Goal: Entertainment & Leisure: Consume media (video, audio)

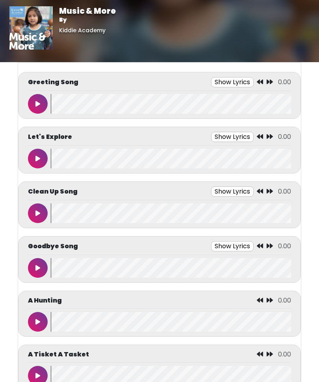
click at [315, 100] on body "Music & More By [GEOGRAPHIC_DATA] Music & More By [GEOGRAPHIC_DATA]" at bounding box center [159, 191] width 319 height 382
click at [302, 112] on body "Music & More By [GEOGRAPHIC_DATA] Music & More By [GEOGRAPHIC_DATA]" at bounding box center [159, 191] width 319 height 382
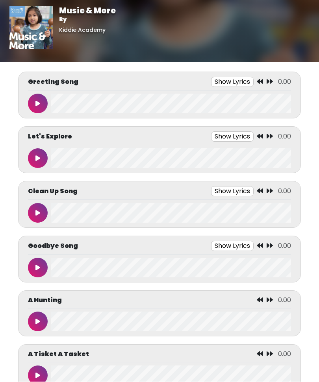
scroll to position [0, 0]
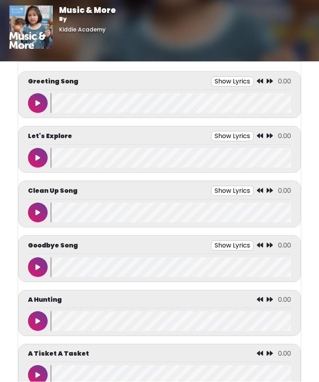
click at [290, 105] on wave at bounding box center [171, 104] width 240 height 20
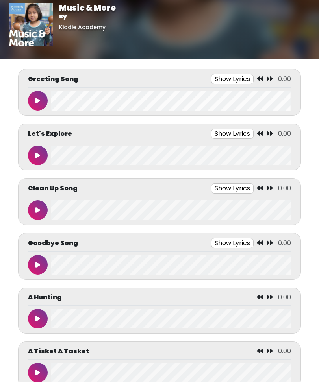
click at [271, 76] on icon at bounding box center [270, 79] width 6 height 6
click at [276, 147] on wave at bounding box center [171, 156] width 240 height 20
click at [136, 376] on wave at bounding box center [171, 373] width 240 height 20
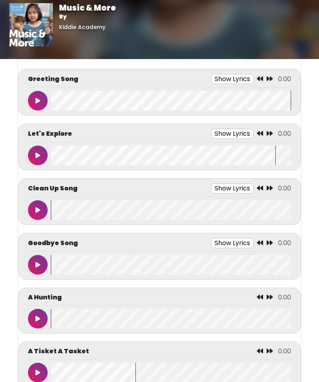
scroll to position [6, 0]
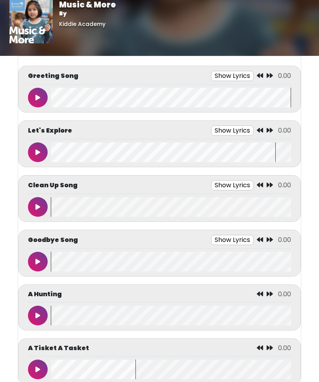
click at [125, 355] on div "A Tisket A Tasket 0.00" at bounding box center [159, 350] width 263 height 13
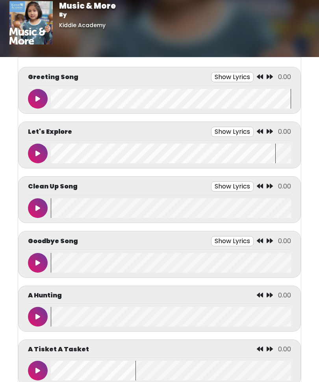
scroll to position [3, 0]
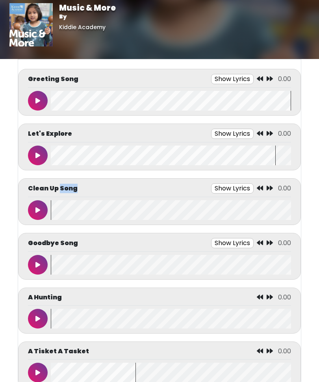
click at [127, 380] on wave at bounding box center [171, 373] width 240 height 20
click at [57, 183] on div "Clean Up Song Show Lyrics 0.00 Let’s clean up" at bounding box center [159, 201] width 283 height 47
click at [122, 377] on wave at bounding box center [171, 373] width 240 height 20
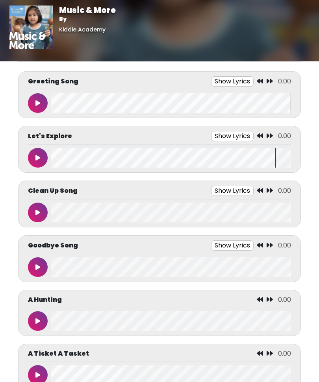
scroll to position [0, 0]
